Goal: Use online tool/utility: Utilize a website feature to perform a specific function

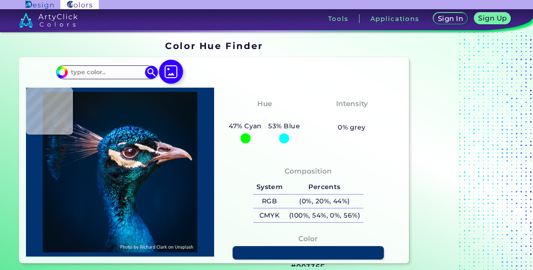
click at [170, 70] on img at bounding box center [171, 72] width 24 height 24
click at [0, 0] on input "file" at bounding box center [0, 0] width 0 height 0
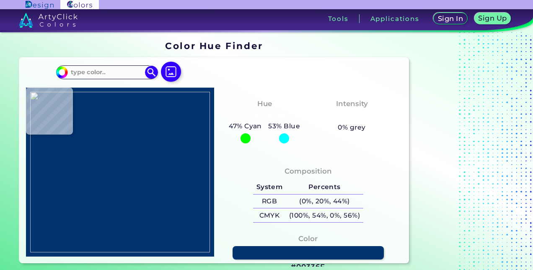
type input "#000000"
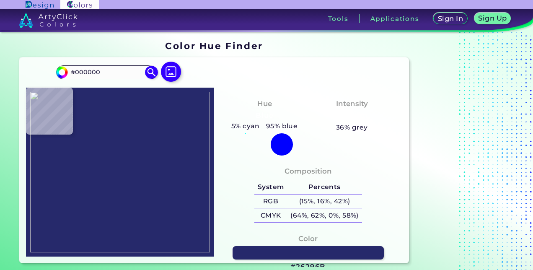
type input "#26296b"
type input "#26296B"
type input "#000000"
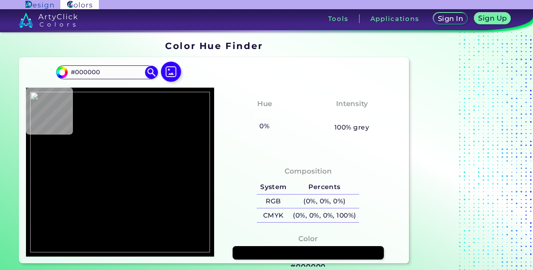
type input "#26296b"
type input "#26296B"
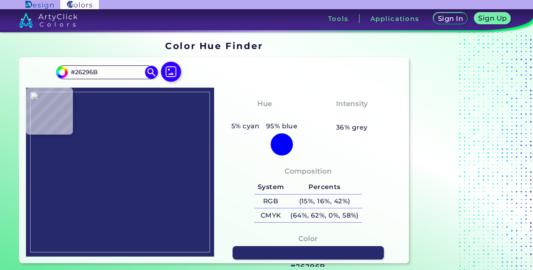
type input "#000000"
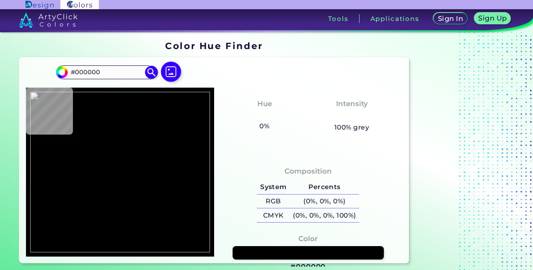
type input "#26296b"
type input "#26296B"
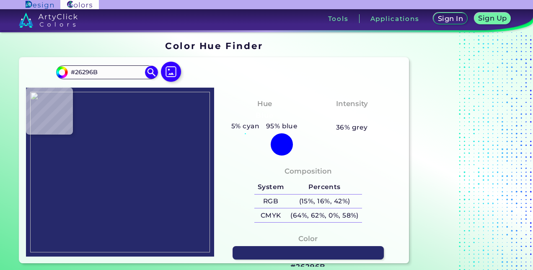
click at [120, 154] on img at bounding box center [120, 172] width 180 height 161
click at [107, 72] on input "#26296B" at bounding box center [107, 72] width 78 height 11
